Goal: Transaction & Acquisition: Obtain resource

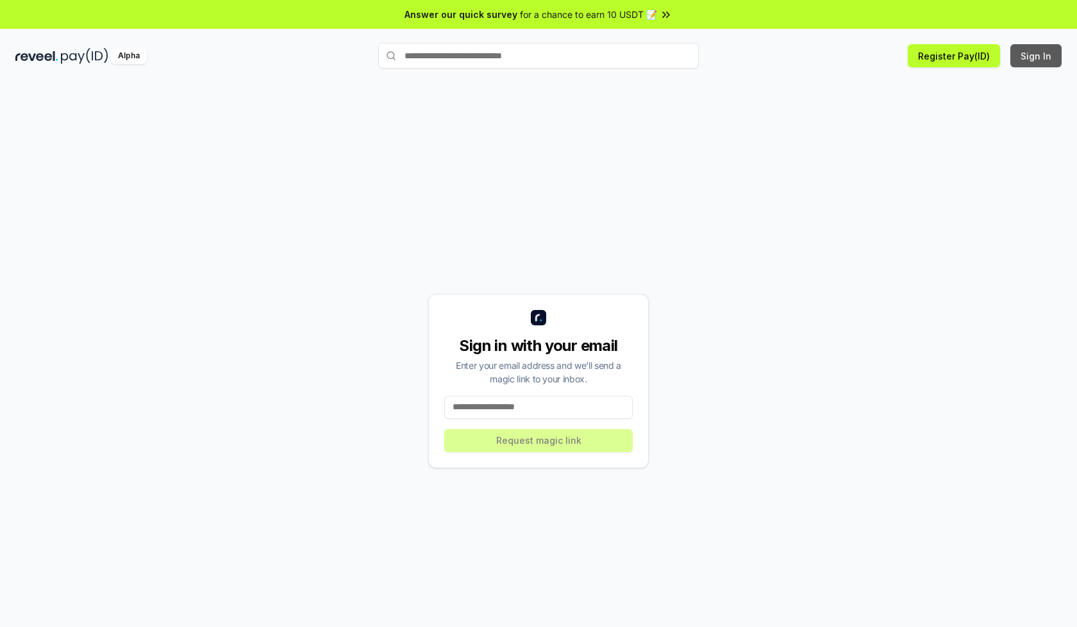
click at [1036, 56] on button "Sign In" at bounding box center [1035, 55] width 51 height 23
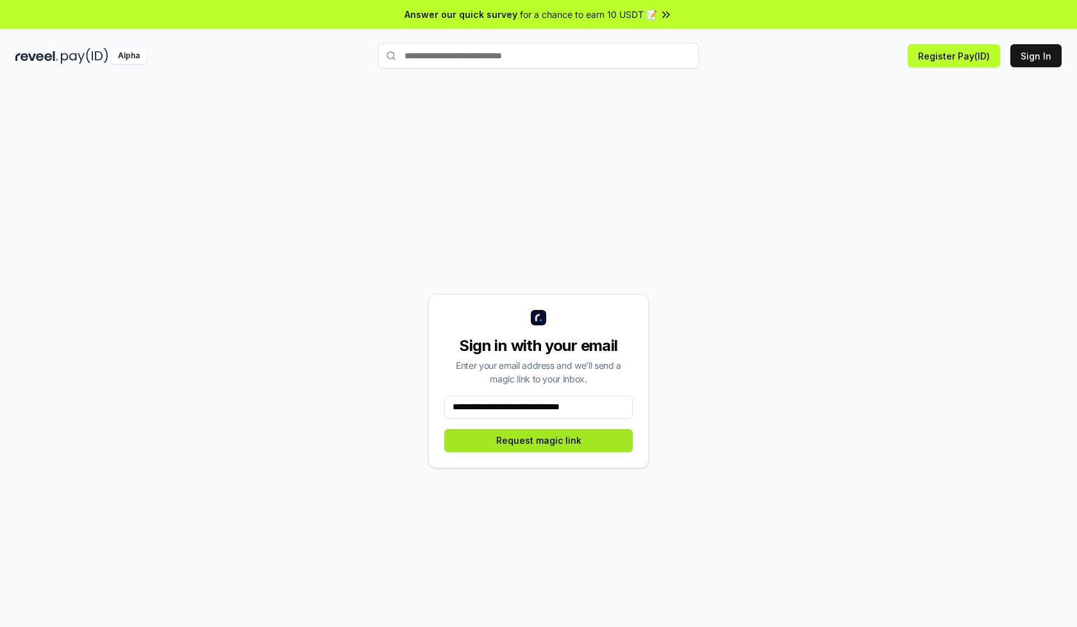
type input "**********"
click at [538, 440] on button "Request magic link" at bounding box center [538, 440] width 188 height 23
